Goal: Find contact information: Find contact information

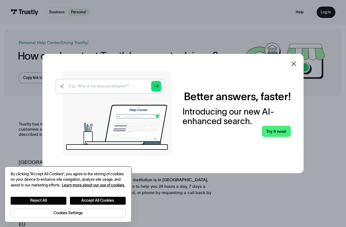
click at [48, 195] on div "Reject All Accept All Cookies Cookies Settings" at bounding box center [68, 202] width 115 height 29
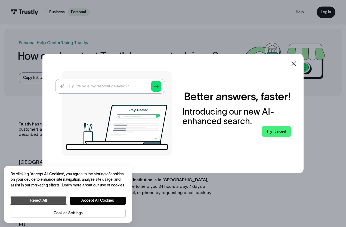
click at [45, 200] on button "Reject All" at bounding box center [38, 201] width 55 height 8
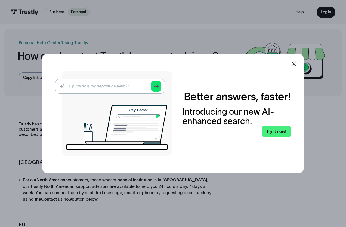
click at [291, 61] on icon at bounding box center [293, 63] width 7 height 7
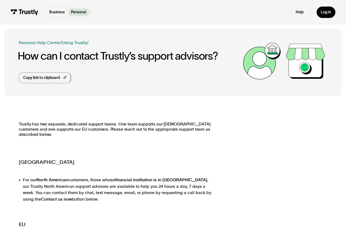
click at [63, 7] on div "Business Personal" at bounding box center [68, 12] width 46 height 10
click at [54, 14] on p "Business" at bounding box center [56, 13] width 15 height 6
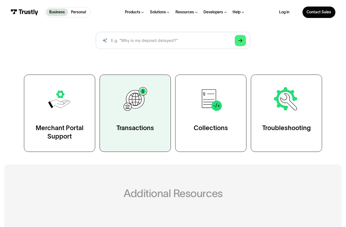
scroll to position [67, 0]
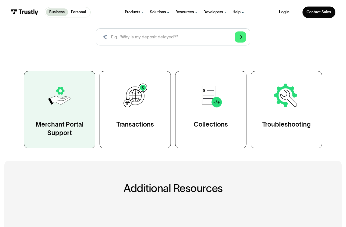
click at [66, 126] on div "Merchant Portal Support" at bounding box center [59, 128] width 49 height 17
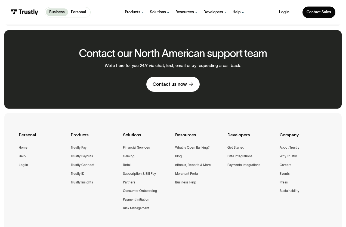
scroll to position [369, 0]
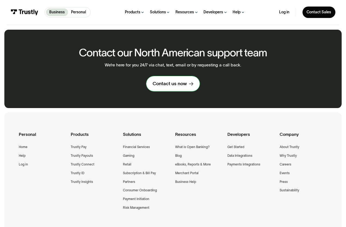
click at [168, 88] on link "Contact us now" at bounding box center [172, 83] width 53 height 15
